Goal: Task Accomplishment & Management: Use online tool/utility

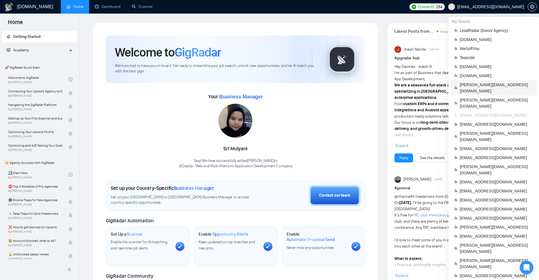
click at [489, 87] on span "[PERSON_NAME][EMAIL_ADDRESS][DOMAIN_NAME]" at bounding box center [497, 88] width 74 height 12
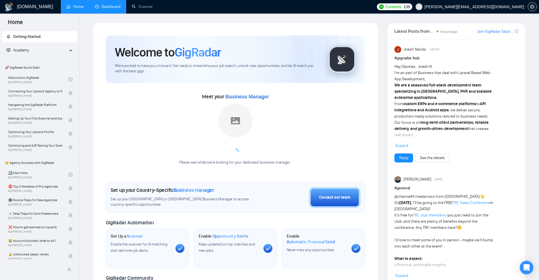
click at [113, 9] on link "Dashboard" at bounding box center [108, 6] width 26 height 5
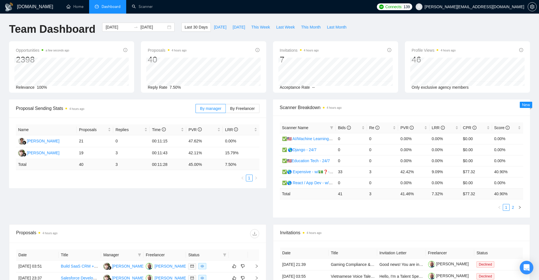
click at [511, 206] on link "2" at bounding box center [513, 207] width 6 height 6
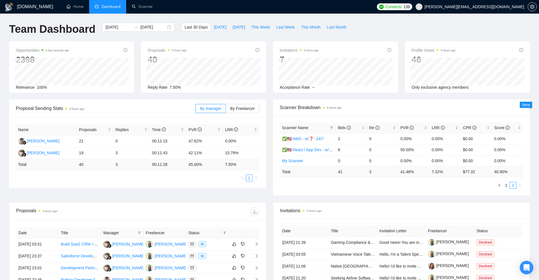
click at [505, 208] on span "Invitations 4 hours ago" at bounding box center [401, 210] width 243 height 7
click at [501, 187] on button "button" at bounding box center [499, 185] width 7 height 7
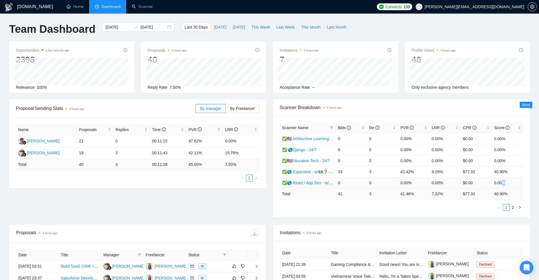
click at [501, 187] on td "0.00%" at bounding box center [507, 182] width 31 height 11
click at [498, 185] on td "0.00%" at bounding box center [507, 182] width 31 height 11
click at [532, 8] on icon "setting" at bounding box center [532, 7] width 5 height 5
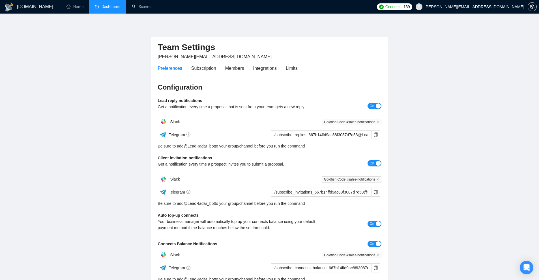
click at [243, 69] on div "Preferences Subscription Members Integrations Limits" at bounding box center [228, 68] width 140 height 16
click at [239, 69] on div "Members" at bounding box center [234, 68] width 19 height 7
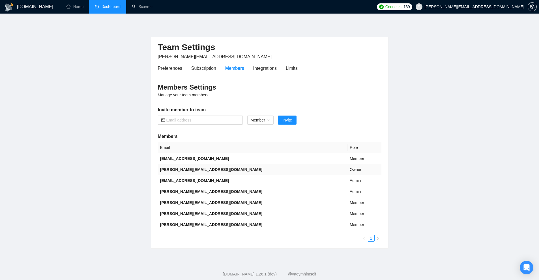
click at [181, 169] on b "[PERSON_NAME][EMAIL_ADDRESS][DOMAIN_NAME]" at bounding box center [211, 169] width 102 height 5
click at [202, 179] on b "[EMAIL_ADDRESS][DOMAIN_NAME]" at bounding box center [194, 180] width 69 height 5
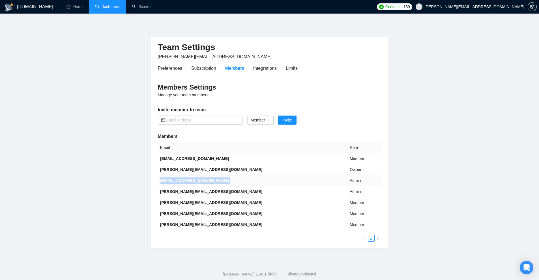
click at [202, 179] on b "[EMAIL_ADDRESS][DOMAIN_NAME]" at bounding box center [194, 180] width 69 height 5
copy b "[EMAIL_ADDRESS][DOMAIN_NAME]"
click at [186, 189] on b "[PERSON_NAME][EMAIL_ADDRESS][DOMAIN_NAME]" at bounding box center [211, 191] width 102 height 5
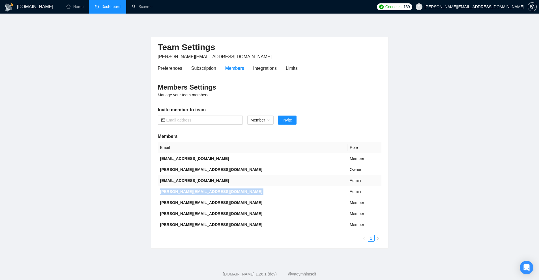
copy b "[PERSON_NAME][EMAIL_ADDRESS][DOMAIN_NAME]"
click at [184, 182] on b "[EMAIL_ADDRESS][DOMAIN_NAME]" at bounding box center [194, 180] width 69 height 5
drag, startPoint x: 161, startPoint y: 180, endPoint x: 203, endPoint y: 179, distance: 42.4
click at [203, 179] on b "[EMAIL_ADDRESS][DOMAIN_NAME]" at bounding box center [194, 180] width 69 height 5
copy b "[EMAIL_ADDRESS][DOMAIN_NAME]"
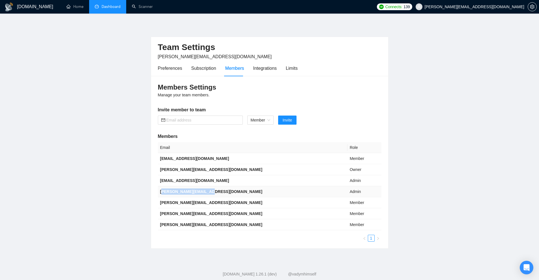
drag, startPoint x: 161, startPoint y: 192, endPoint x: 206, endPoint y: 190, distance: 45.0
click at [206, 190] on b "[PERSON_NAME][EMAIL_ADDRESS][DOMAIN_NAME]" at bounding box center [211, 191] width 102 height 5
click at [207, 190] on td "[PERSON_NAME][EMAIL_ADDRESS][DOMAIN_NAME]" at bounding box center [252, 191] width 189 height 11
drag, startPoint x: 206, startPoint y: 192, endPoint x: 160, endPoint y: 192, distance: 46.1
click at [160, 192] on b "[PERSON_NAME][EMAIL_ADDRESS][DOMAIN_NAME]" at bounding box center [211, 191] width 102 height 5
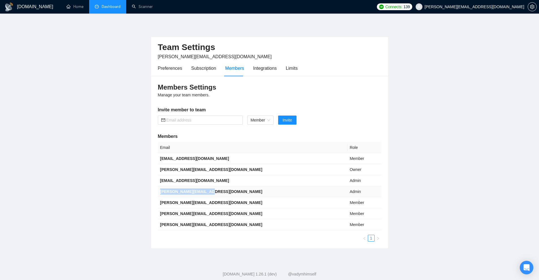
copy b "[PERSON_NAME][EMAIL_ADDRESS][DOMAIN_NAME]"
click at [162, 204] on b "[PERSON_NAME][EMAIL_ADDRESS][DOMAIN_NAME]" at bounding box center [211, 203] width 102 height 5
click at [215, 203] on td "[PERSON_NAME][EMAIL_ADDRESS][DOMAIN_NAME]" at bounding box center [252, 202] width 189 height 11
drag, startPoint x: 208, startPoint y: 203, endPoint x: 160, endPoint y: 202, distance: 48.9
click at [160, 202] on td "[PERSON_NAME][EMAIL_ADDRESS][DOMAIN_NAME]" at bounding box center [252, 202] width 189 height 11
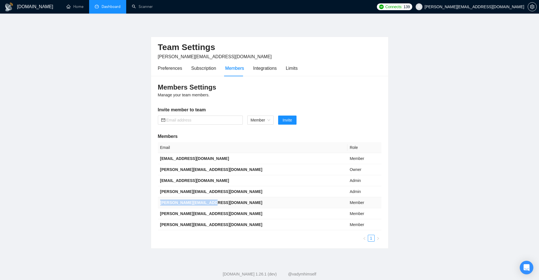
copy b "[PERSON_NAME][EMAIL_ADDRESS][DOMAIN_NAME]"
drag, startPoint x: 207, startPoint y: 214, endPoint x: 160, endPoint y: 212, distance: 46.4
click at [160, 212] on b "[PERSON_NAME][EMAIL_ADDRESS][DOMAIN_NAME]" at bounding box center [211, 214] width 102 height 5
copy b "[PERSON_NAME][EMAIL_ADDRESS][DOMAIN_NAME]"
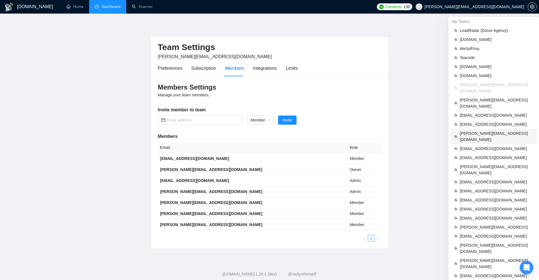
click at [484, 130] on span "[PERSON_NAME][EMAIL_ADDRESS][DOMAIN_NAME]" at bounding box center [497, 136] width 74 height 12
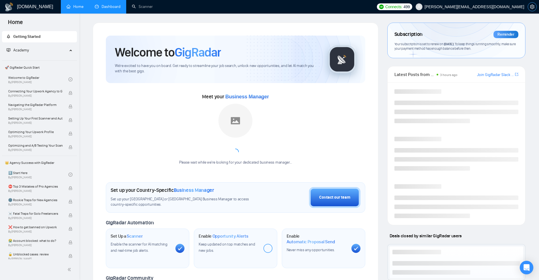
click at [531, 7] on icon "setting" at bounding box center [532, 7] width 5 height 5
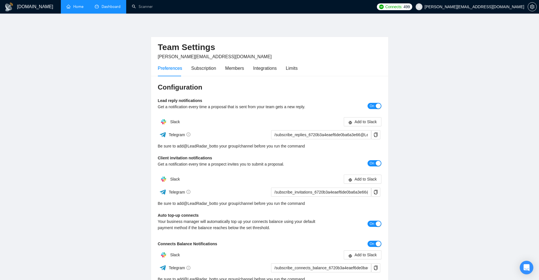
click at [83, 9] on link "Home" at bounding box center [74, 6] width 17 height 5
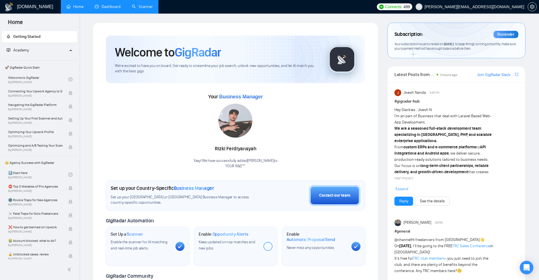
click at [143, 8] on link "Scanner" at bounding box center [142, 6] width 21 height 5
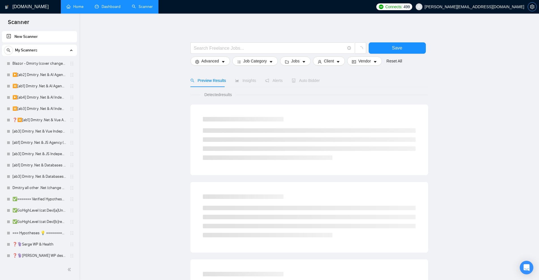
click at [531, 8] on icon "setting" at bounding box center [532, 7] width 4 height 5
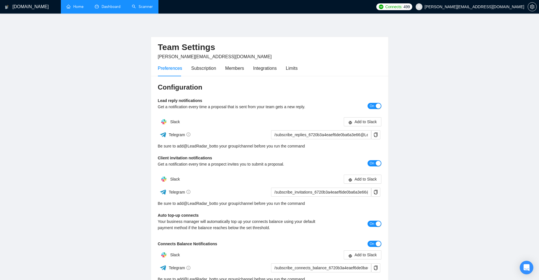
click at [136, 4] on link "Scanner" at bounding box center [142, 6] width 21 height 5
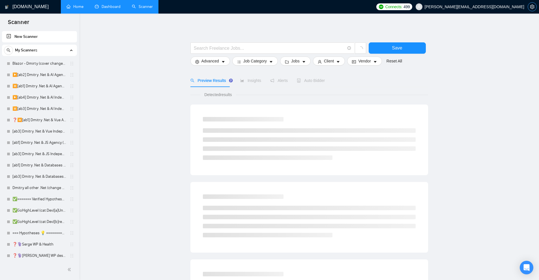
click at [534, 8] on icon "setting" at bounding box center [532, 7] width 5 height 5
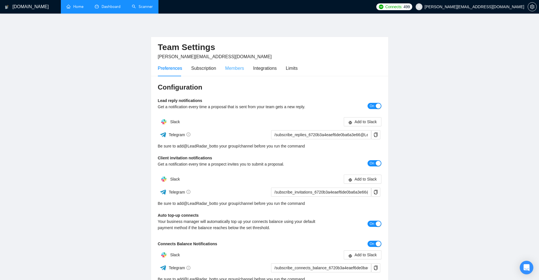
click at [236, 73] on div "Members" at bounding box center [234, 68] width 19 height 16
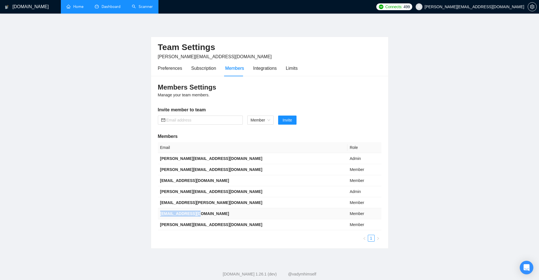
drag, startPoint x: 195, startPoint y: 214, endPoint x: 160, endPoint y: 215, distance: 35.9
click at [160, 215] on td "[EMAIL_ADDRESS][DOMAIN_NAME]" at bounding box center [252, 213] width 189 height 11
copy b "[EMAIL_ADDRESS][DOMAIN_NAME]"
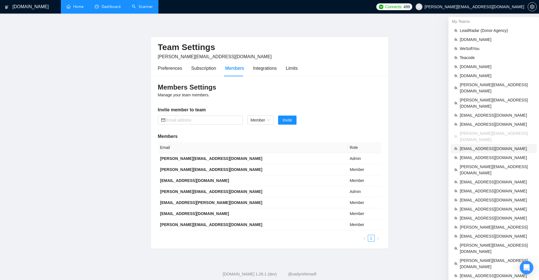
click at [482, 146] on span "[EMAIL_ADDRESS][DOMAIN_NAME]" at bounding box center [497, 149] width 74 height 6
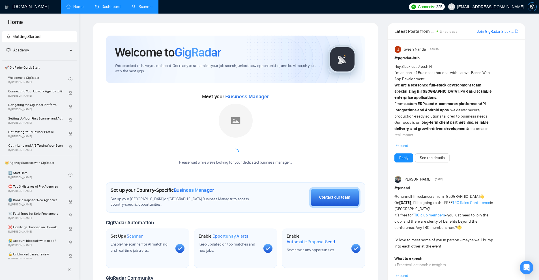
click at [533, 8] on icon "setting" at bounding box center [532, 7] width 5 height 5
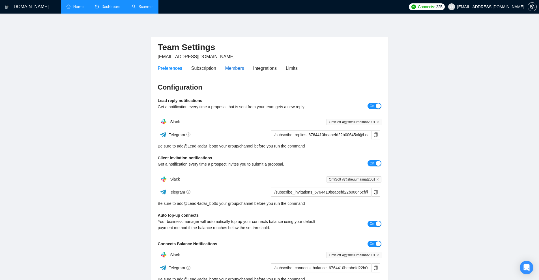
click at [229, 68] on div "Members" at bounding box center [234, 68] width 19 height 7
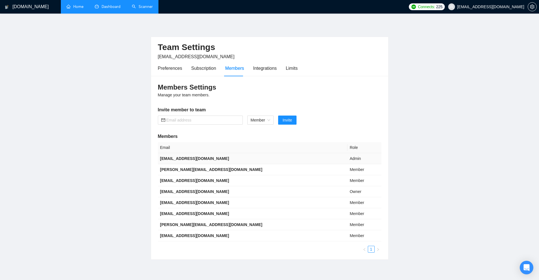
click at [203, 159] on b "[EMAIL_ADDRESS][DOMAIN_NAME]" at bounding box center [194, 158] width 69 height 5
drag, startPoint x: 203, startPoint y: 159, endPoint x: 170, endPoint y: 158, distance: 32.8
click at [170, 158] on b "[EMAIL_ADDRESS][DOMAIN_NAME]" at bounding box center [194, 158] width 69 height 5
copy b "[EMAIL_ADDRESS][DOMAIN_NAME]"
click at [216, 180] on b "[EMAIL_ADDRESS][DOMAIN_NAME]" at bounding box center [194, 180] width 69 height 5
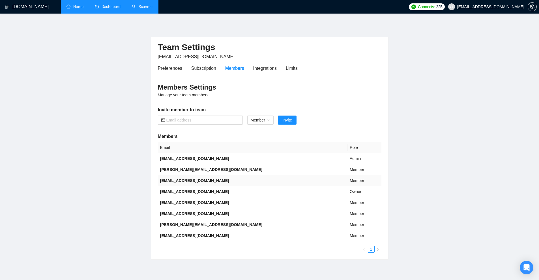
click at [216, 180] on b "[EMAIL_ADDRESS][DOMAIN_NAME]" at bounding box center [194, 180] width 69 height 5
click at [214, 181] on b "[EMAIL_ADDRESS][DOMAIN_NAME]" at bounding box center [194, 180] width 69 height 5
drag, startPoint x: 214, startPoint y: 181, endPoint x: 172, endPoint y: 182, distance: 42.1
click at [172, 182] on b "[EMAIL_ADDRESS][DOMAIN_NAME]" at bounding box center [194, 180] width 69 height 5
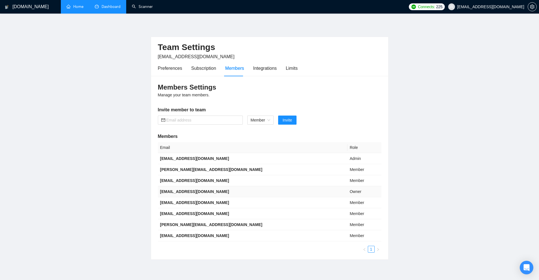
click at [177, 192] on b "[EMAIL_ADDRESS][DOMAIN_NAME]" at bounding box center [194, 191] width 69 height 5
drag, startPoint x: 177, startPoint y: 192, endPoint x: 200, endPoint y: 193, distance: 23.0
click at [200, 193] on b "[EMAIL_ADDRESS][DOMAIN_NAME]" at bounding box center [194, 191] width 69 height 5
drag, startPoint x: 199, startPoint y: 202, endPoint x: 160, endPoint y: 200, distance: 38.5
click at [160, 200] on td "[EMAIL_ADDRESS][DOMAIN_NAME]" at bounding box center [252, 202] width 189 height 11
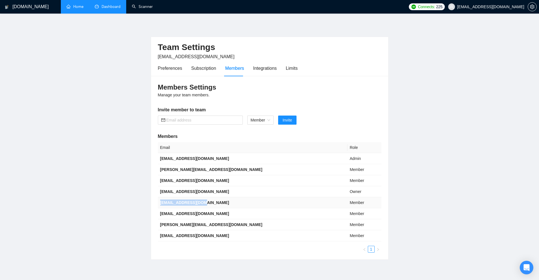
copy b "[EMAIL_ADDRESS][DOMAIN_NAME]"
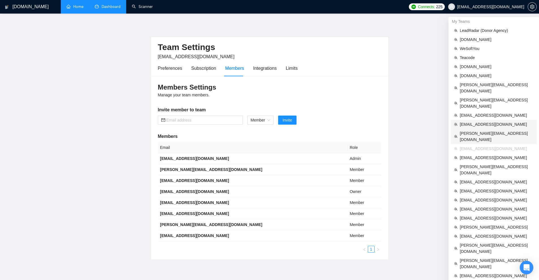
click at [479, 130] on span "[PERSON_NAME][EMAIL_ADDRESS][DOMAIN_NAME]" at bounding box center [497, 136] width 74 height 12
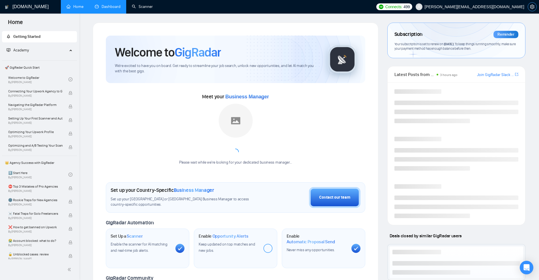
click at [534, 10] on button "button" at bounding box center [531, 6] width 9 height 9
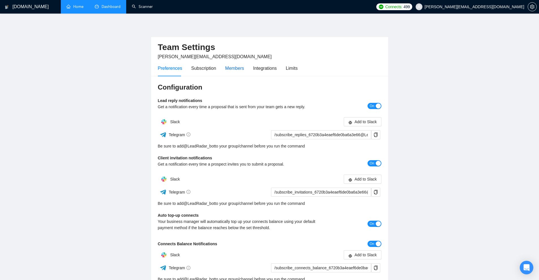
click at [226, 70] on div "Members" at bounding box center [234, 68] width 19 height 7
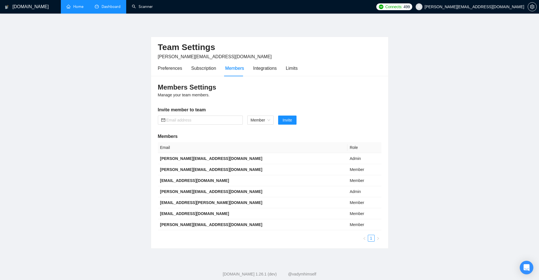
scroll to position [12, 0]
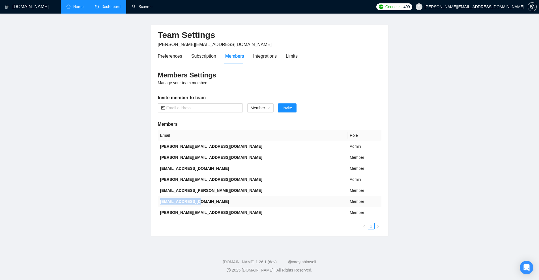
drag, startPoint x: 195, startPoint y: 202, endPoint x: 160, endPoint y: 202, distance: 35.6
click at [160, 202] on td "[EMAIL_ADDRESS][DOMAIN_NAME]" at bounding box center [252, 201] width 189 height 11
copy b "[EMAIL_ADDRESS][DOMAIN_NAME]"
click at [209, 179] on b "[PERSON_NAME][EMAIL_ADDRESS][DOMAIN_NAME]" at bounding box center [211, 179] width 102 height 5
drag, startPoint x: 209, startPoint y: 179, endPoint x: 160, endPoint y: 178, distance: 49.2
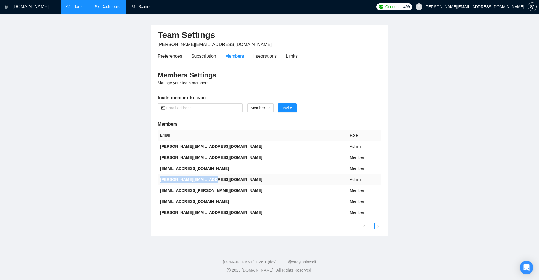
click at [160, 178] on td "[PERSON_NAME][EMAIL_ADDRESS][DOMAIN_NAME]" at bounding box center [252, 179] width 189 height 11
drag, startPoint x: 166, startPoint y: 201, endPoint x: 206, endPoint y: 205, distance: 40.3
click at [205, 203] on td "[EMAIL_ADDRESS][DOMAIN_NAME]" at bounding box center [252, 201] width 189 height 11
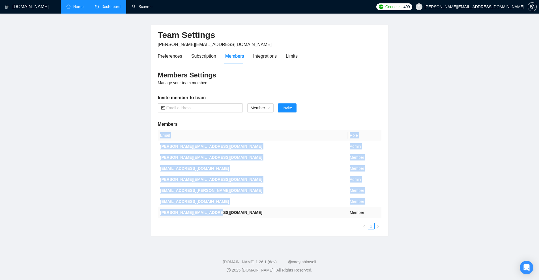
drag, startPoint x: 197, startPoint y: 214, endPoint x: 149, endPoint y: 211, distance: 47.6
click at [149, 211] on main "Team Settings [PERSON_NAME][EMAIL_ADDRESS][DOMAIN_NAME] Preferences Subscriptio…" at bounding box center [269, 123] width 521 height 226
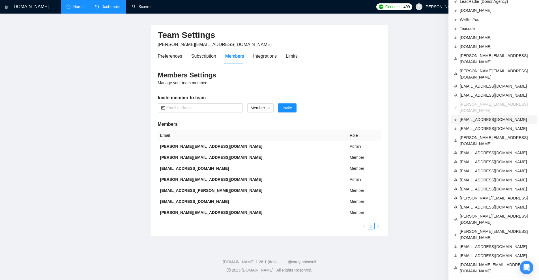
click at [482, 117] on span "[EMAIL_ADDRESS][DOMAIN_NAME]" at bounding box center [497, 120] width 74 height 6
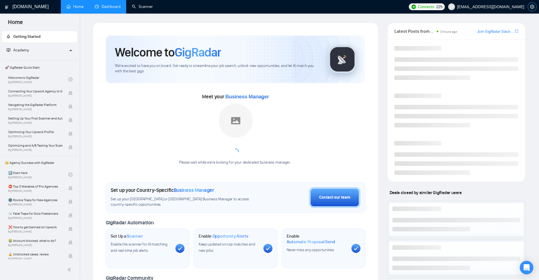
click at [533, 8] on icon "setting" at bounding box center [532, 7] width 5 height 5
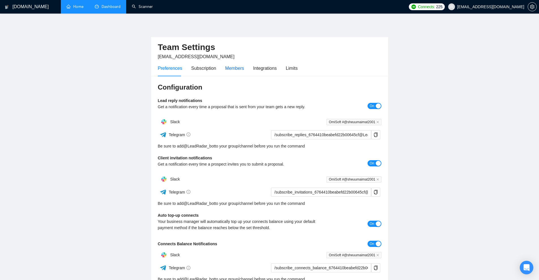
click at [236, 70] on div "Members" at bounding box center [234, 68] width 19 height 7
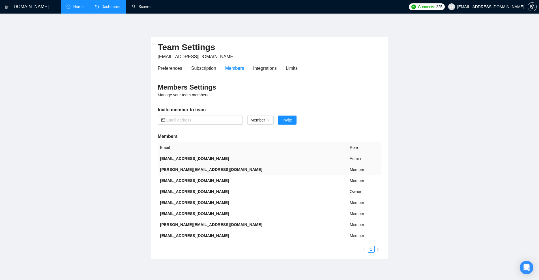
scroll to position [23, 0]
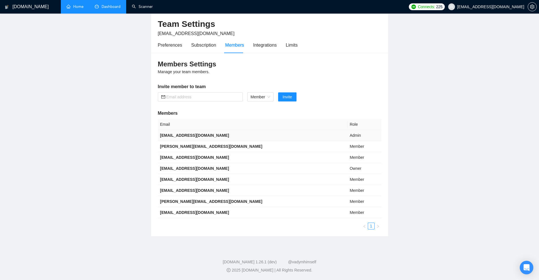
click at [202, 134] on b "[EMAIL_ADDRESS][DOMAIN_NAME]" at bounding box center [194, 135] width 69 height 5
click at [216, 138] on td "[EMAIL_ADDRESS][DOMAIN_NAME]" at bounding box center [252, 135] width 189 height 11
click at [204, 135] on b "[EMAIL_ADDRESS][DOMAIN_NAME]" at bounding box center [194, 135] width 69 height 5
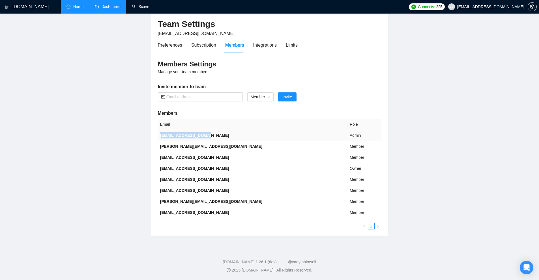
drag, startPoint x: 204, startPoint y: 135, endPoint x: 169, endPoint y: 135, distance: 35.1
click at [169, 135] on b "[EMAIL_ADDRESS][DOMAIN_NAME]" at bounding box center [194, 135] width 69 height 5
click at [198, 169] on b "[EMAIL_ADDRESS][DOMAIN_NAME]" at bounding box center [194, 168] width 69 height 5
drag, startPoint x: 198, startPoint y: 169, endPoint x: 171, endPoint y: 169, distance: 26.9
click at [171, 169] on b "[EMAIL_ADDRESS][DOMAIN_NAME]" at bounding box center [194, 168] width 69 height 5
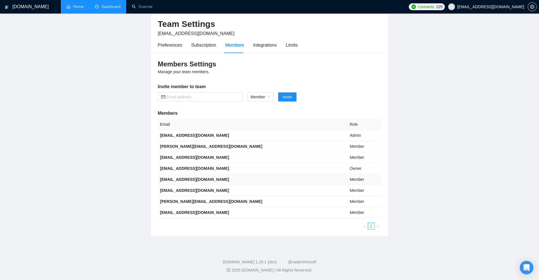
click at [193, 178] on b "[EMAIL_ADDRESS][DOMAIN_NAME]" at bounding box center [194, 179] width 69 height 5
drag, startPoint x: 193, startPoint y: 178, endPoint x: 161, endPoint y: 180, distance: 32.6
click at [161, 180] on b "[EMAIL_ADDRESS][DOMAIN_NAME]" at bounding box center [194, 179] width 69 height 5
drag, startPoint x: 211, startPoint y: 190, endPoint x: 160, endPoint y: 190, distance: 51.2
click at [160, 190] on td "[EMAIL_ADDRESS][DOMAIN_NAME]" at bounding box center [252, 190] width 189 height 11
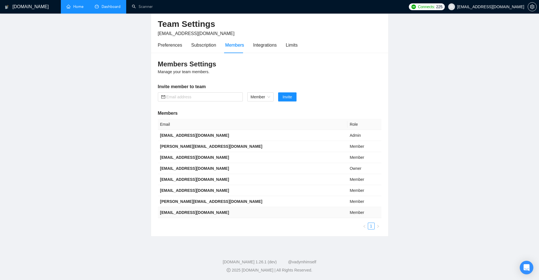
click at [172, 214] on b "[EMAIL_ADDRESS][DOMAIN_NAME]" at bounding box center [194, 212] width 69 height 5
drag, startPoint x: 172, startPoint y: 214, endPoint x: 213, endPoint y: 211, distance: 41.1
click at [213, 211] on b "[EMAIL_ADDRESS][DOMAIN_NAME]" at bounding box center [194, 212] width 69 height 5
click at [212, 217] on td "[EMAIL_ADDRESS][DOMAIN_NAME]" at bounding box center [252, 212] width 189 height 11
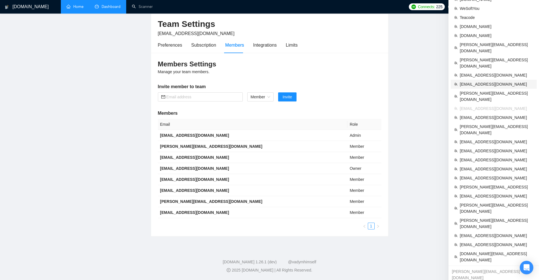
click at [481, 81] on span "[EMAIL_ADDRESS][DOMAIN_NAME]" at bounding box center [497, 84] width 74 height 6
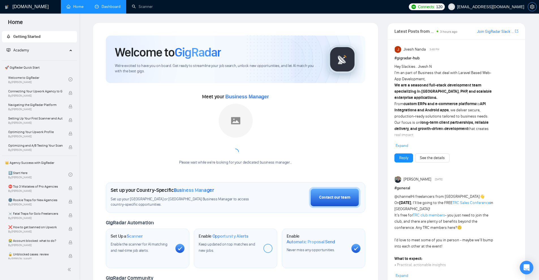
click at [532, 8] on icon "setting" at bounding box center [532, 7] width 5 height 5
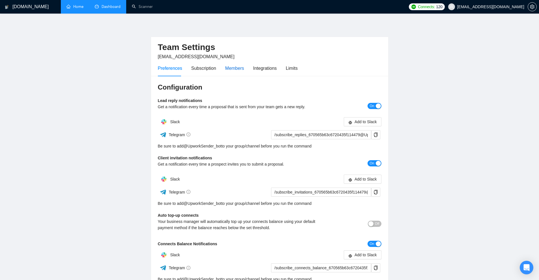
click at [232, 67] on div "Members" at bounding box center [234, 68] width 19 height 7
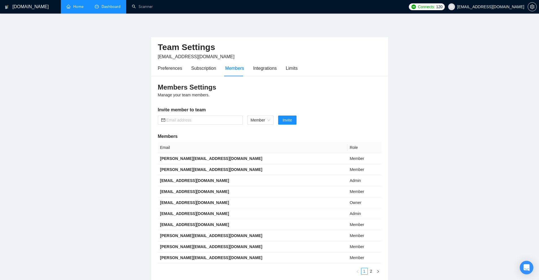
scroll to position [45, 0]
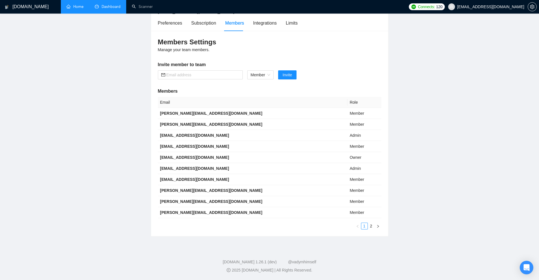
click at [377, 223] on div "Email Role [PERSON_NAME][EMAIL_ADDRESS][DOMAIN_NAME] Member [PERSON_NAME][EMAIL…" at bounding box center [269, 163] width 223 height 133
click at [376, 229] on button "button" at bounding box center [377, 226] width 7 height 7
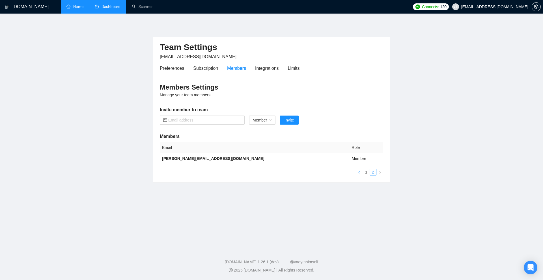
click at [359, 173] on icon "left" at bounding box center [359, 172] width 3 height 3
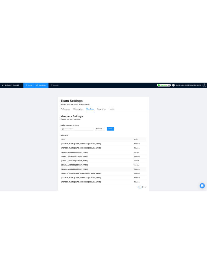
scroll to position [45, 0]
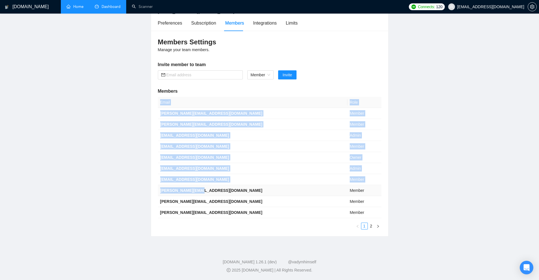
drag, startPoint x: 194, startPoint y: 190, endPoint x: 157, endPoint y: 190, distance: 37.1
click at [157, 190] on div "Members Settings Manage your team members. Invite member to team Member Invite …" at bounding box center [269, 134] width 237 height 206
click at [214, 192] on td "[PERSON_NAME][EMAIL_ADDRESS][DOMAIN_NAME]" at bounding box center [252, 190] width 189 height 11
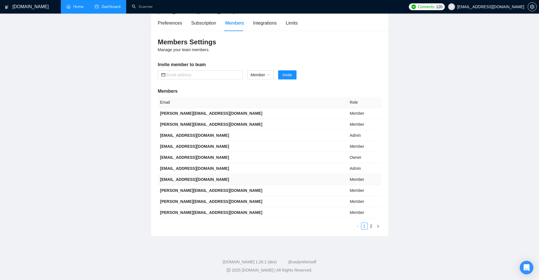
click at [188, 179] on b "[EMAIL_ADDRESS][DOMAIN_NAME]" at bounding box center [194, 179] width 69 height 5
drag, startPoint x: 196, startPoint y: 179, endPoint x: 158, endPoint y: 179, distance: 37.6
click at [158, 179] on td "[EMAIL_ADDRESS][DOMAIN_NAME]" at bounding box center [252, 179] width 189 height 11
drag, startPoint x: 193, startPoint y: 168, endPoint x: 166, endPoint y: 169, distance: 26.9
click at [166, 169] on b "[EMAIL_ADDRESS][DOMAIN_NAME]" at bounding box center [194, 168] width 69 height 5
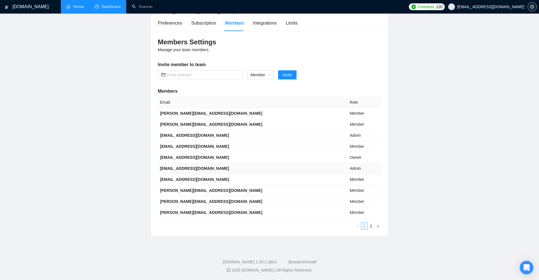
click at [162, 169] on b "[EMAIL_ADDRESS][DOMAIN_NAME]" at bounding box center [194, 168] width 69 height 5
drag, startPoint x: 162, startPoint y: 169, endPoint x: 191, endPoint y: 170, distance: 29.1
click at [191, 170] on b "[EMAIL_ADDRESS][DOMAIN_NAME]" at bounding box center [194, 168] width 69 height 5
click at [190, 179] on b "[EMAIL_ADDRESS][DOMAIN_NAME]" at bounding box center [194, 179] width 69 height 5
drag, startPoint x: 190, startPoint y: 179, endPoint x: 167, endPoint y: 180, distance: 23.2
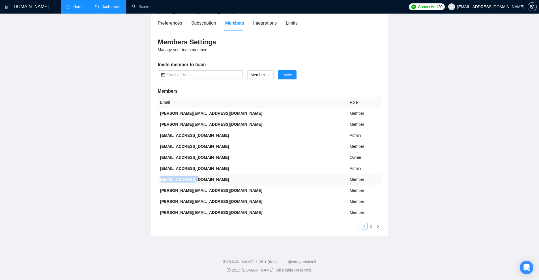
click at [167, 180] on b "[EMAIL_ADDRESS][DOMAIN_NAME]" at bounding box center [194, 179] width 69 height 5
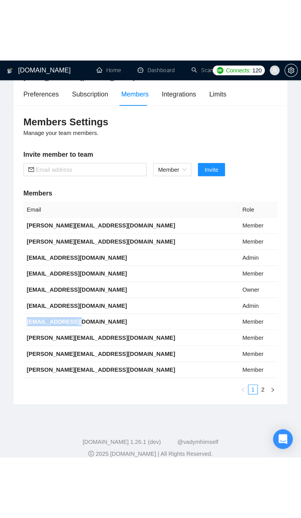
scroll to position [0, 0]
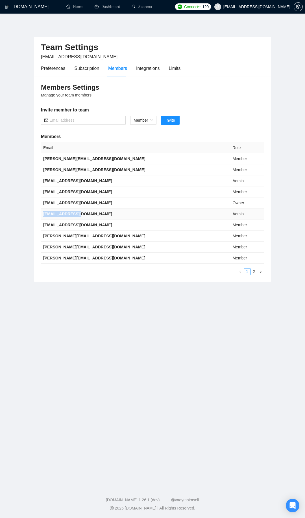
drag, startPoint x: 79, startPoint y: 214, endPoint x: 42, endPoint y: 211, distance: 36.6
click at [42, 211] on td "[EMAIL_ADDRESS][DOMAIN_NAME]" at bounding box center [135, 213] width 189 height 11
drag, startPoint x: 74, startPoint y: 201, endPoint x: 44, endPoint y: 203, distance: 30.3
click at [44, 203] on b "[EMAIL_ADDRESS][DOMAIN_NAME]" at bounding box center [77, 203] width 69 height 5
click at [253, 271] on link "2" at bounding box center [254, 271] width 6 height 6
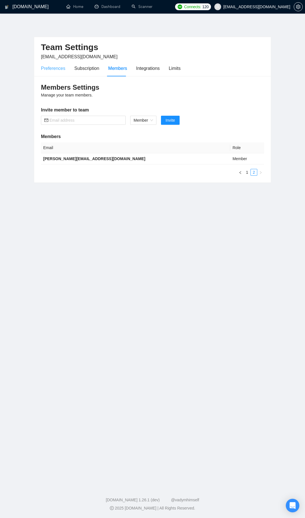
click at [53, 72] on div "Preferences" at bounding box center [53, 68] width 24 height 16
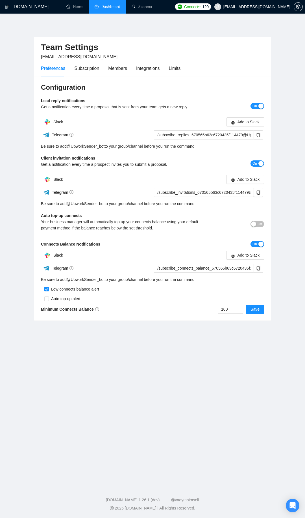
click at [96, 5] on link "Dashboard" at bounding box center [108, 6] width 26 height 5
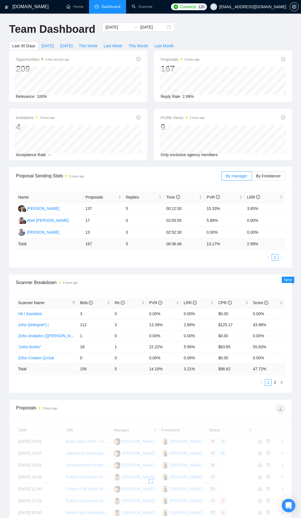
click at [193, 265] on div "Name Proposals Replies Time PVR LRR [PERSON_NAME] 137 5 00:12:50 15.33% 3.65% A…" at bounding box center [150, 226] width 283 height 83
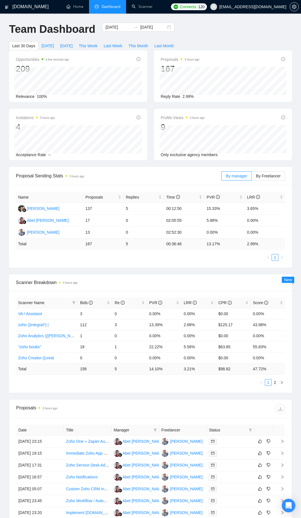
scroll to position [28, 0]
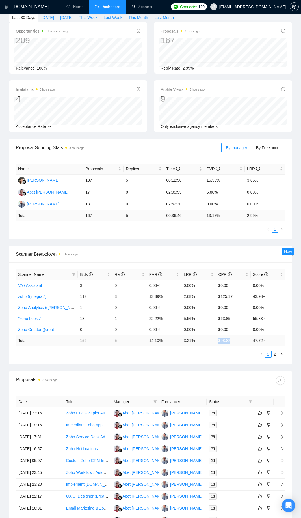
drag, startPoint x: 217, startPoint y: 341, endPoint x: 237, endPoint y: 343, distance: 19.7
click at [237, 280] on td "$ 98.82" at bounding box center [233, 340] width 35 height 11
click at [236, 280] on td "$ 98.82" at bounding box center [233, 340] width 35 height 11
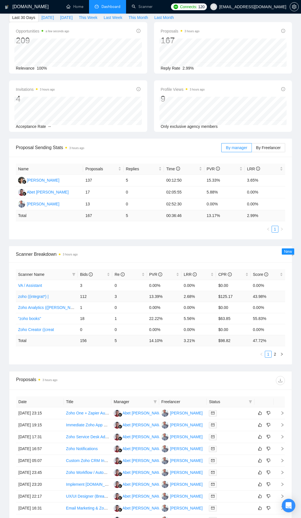
click at [231, 280] on td "$125.17" at bounding box center [233, 296] width 35 height 11
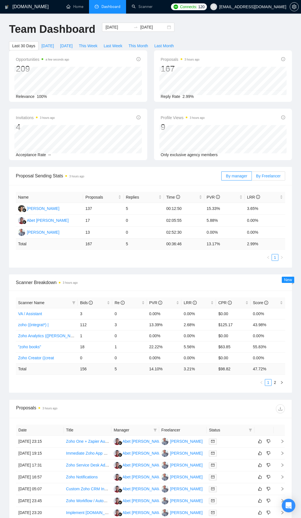
click at [260, 176] on span "By Freelancer" at bounding box center [268, 176] width 25 height 5
click at [252, 177] on input "By Freelancer" at bounding box center [252, 177] width 0 height 0
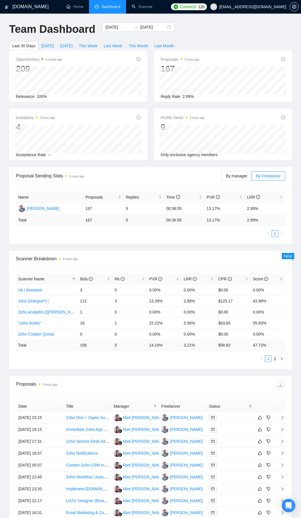
click at [180, 280] on div "Scanner Name Bids Re PVR LRR CPR Score VA / Assistant 3 0 0.00% 0.00% $0.00 0.0…" at bounding box center [150, 318] width 283 height 102
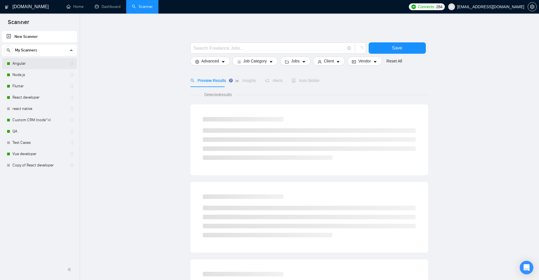
click at [46, 67] on link "Angular" at bounding box center [39, 63] width 54 height 11
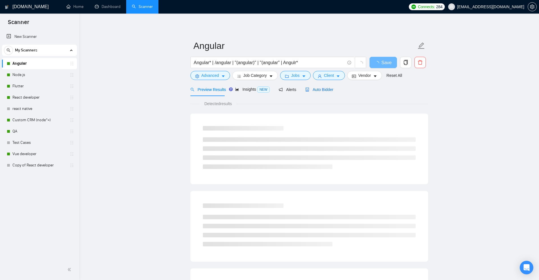
click at [323, 88] on span "Auto Bidder" at bounding box center [319, 89] width 28 height 5
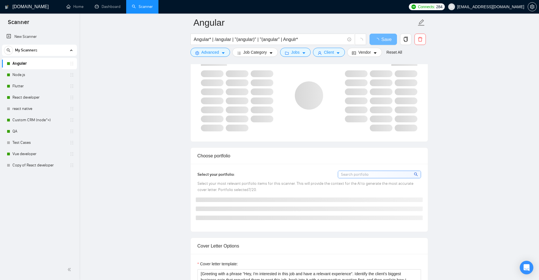
scroll to position [566, 0]
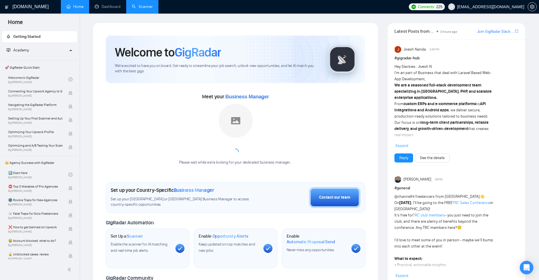
click at [137, 4] on link "Scanner" at bounding box center [142, 6] width 21 height 5
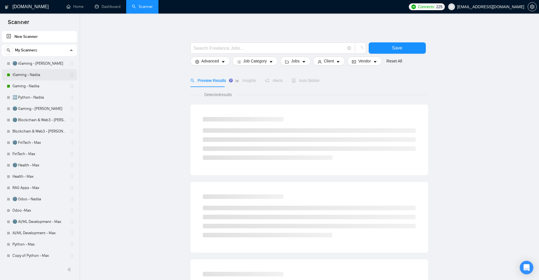
click at [31, 77] on link "iGaming - Nadiia" at bounding box center [39, 74] width 54 height 11
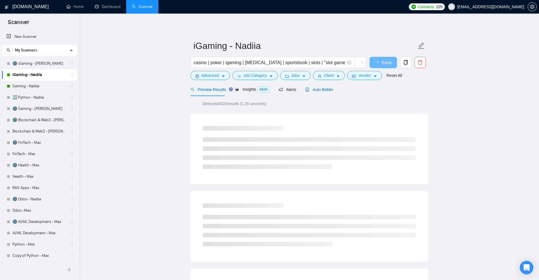
drag, startPoint x: 309, startPoint y: 89, endPoint x: 390, endPoint y: 96, distance: 80.9
click at [309, 89] on span "Auto Bidder" at bounding box center [319, 89] width 28 height 5
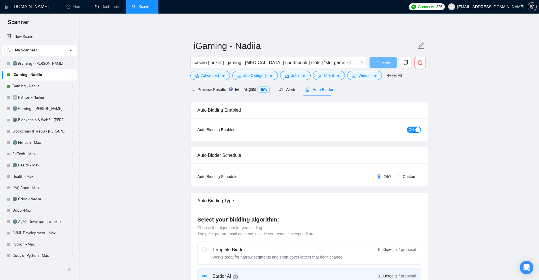
checkbox input "true"
